Goal: Information Seeking & Learning: Learn about a topic

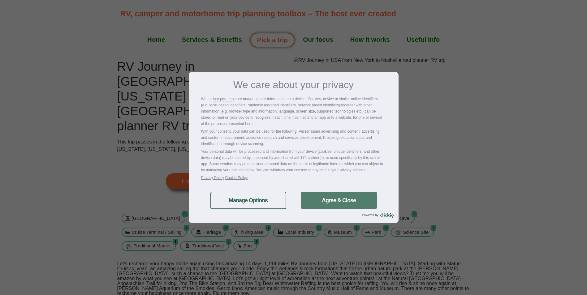
click at [320, 198] on link "Agree & Close" at bounding box center [339, 200] width 76 height 17
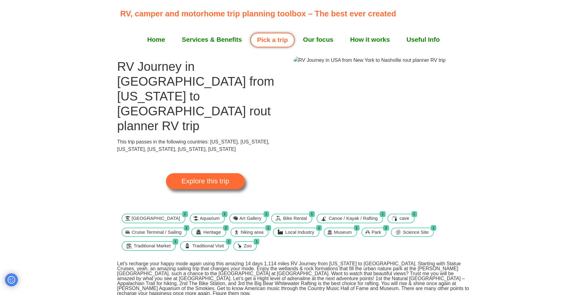
click at [211, 178] on span "Explore this trip" at bounding box center [205, 181] width 48 height 7
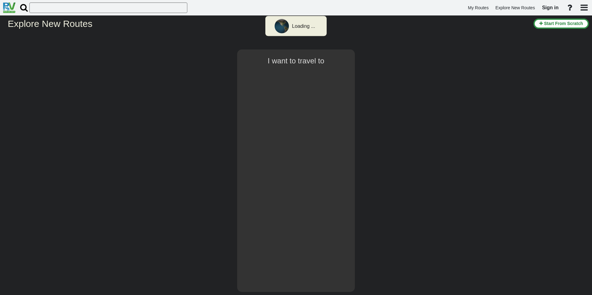
select select "number:2"
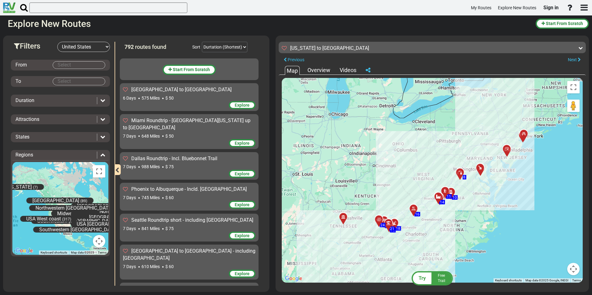
scroll to position [8170, 0]
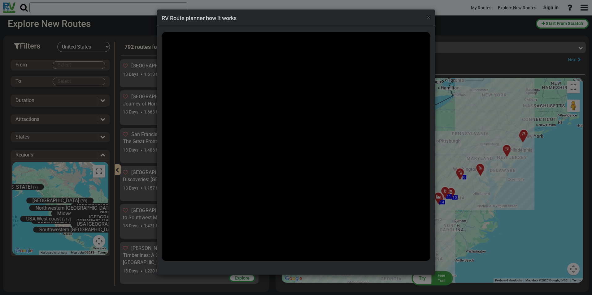
click at [428, 18] on span "×" at bounding box center [428, 16] width 3 height 7
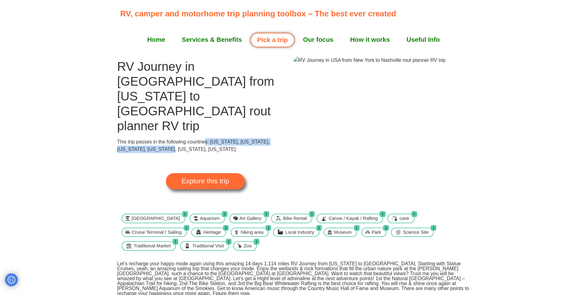
drag, startPoint x: 206, startPoint y: 112, endPoint x: 149, endPoint y: 116, distance: 56.8
click at [149, 138] on div "This trip passes in the following countries: [US_STATE], [US_STATE], [US_STATE]…" at bounding box center [205, 145] width 176 height 15
drag, startPoint x: 149, startPoint y: 116, endPoint x: 119, endPoint y: 130, distance: 33.9
click at [119, 153] on div "Explore this trip" at bounding box center [205, 181] width 176 height 56
